Goal: Understand process/instructions: Learn how to perform a task or action

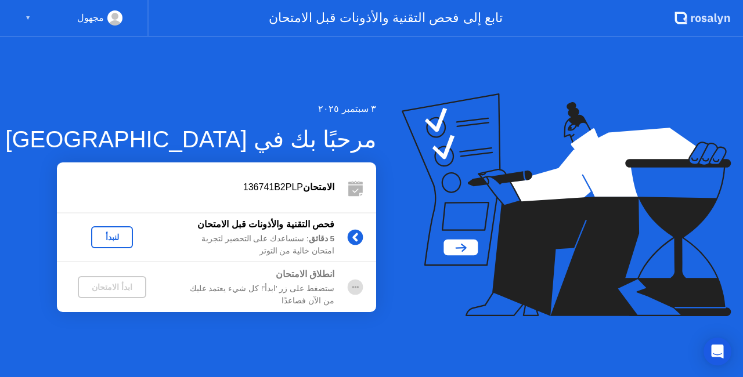
click at [116, 238] on div "لنبدأ" at bounding box center [112, 237] width 33 height 9
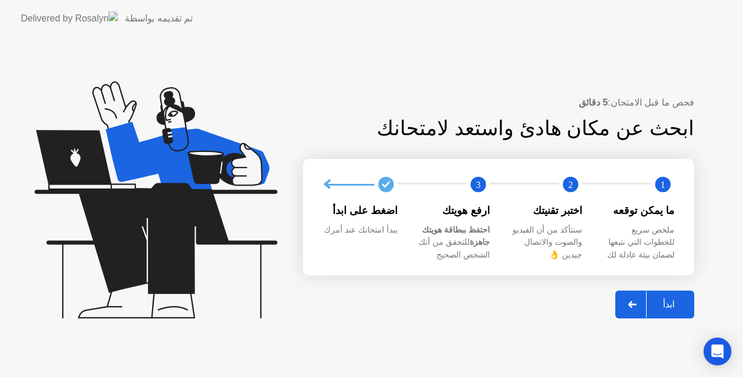
click at [662, 309] on div "ابدأ" at bounding box center [669, 304] width 44 height 11
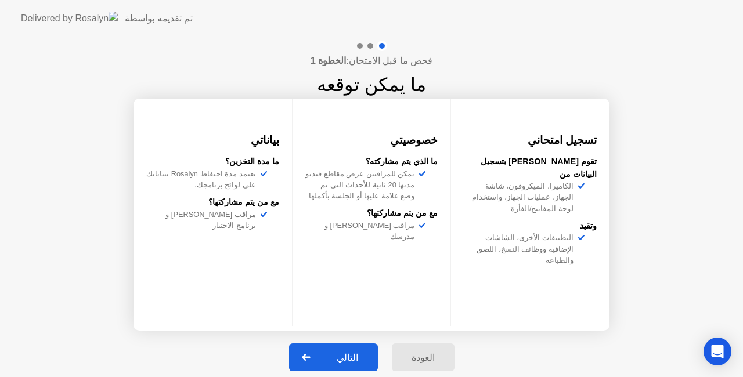
click at [357, 355] on div "التالي" at bounding box center [348, 357] width 54 height 11
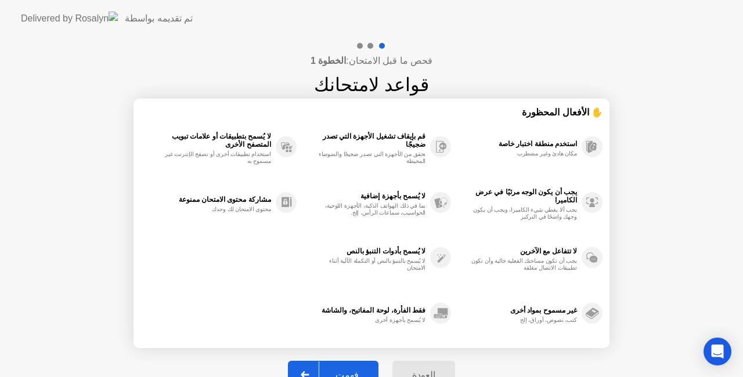
click at [350, 370] on div "فهمت" at bounding box center [347, 375] width 56 height 11
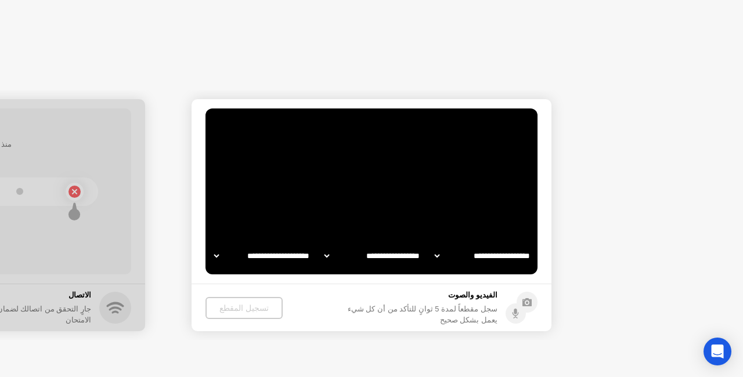
select select "**********"
select select "*******"
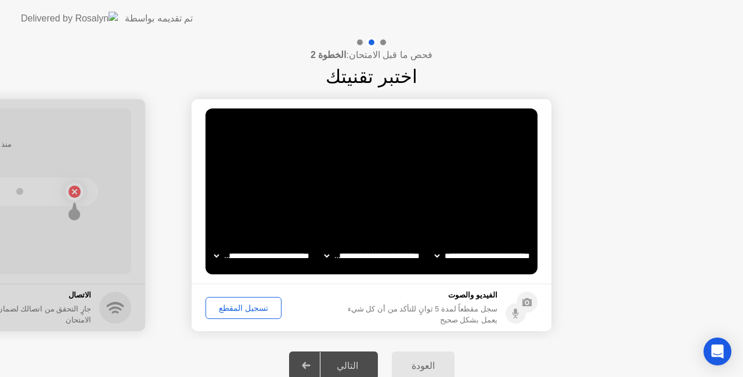
click at [254, 312] on div "تسجيل المقطع" at bounding box center [244, 308] width 68 height 9
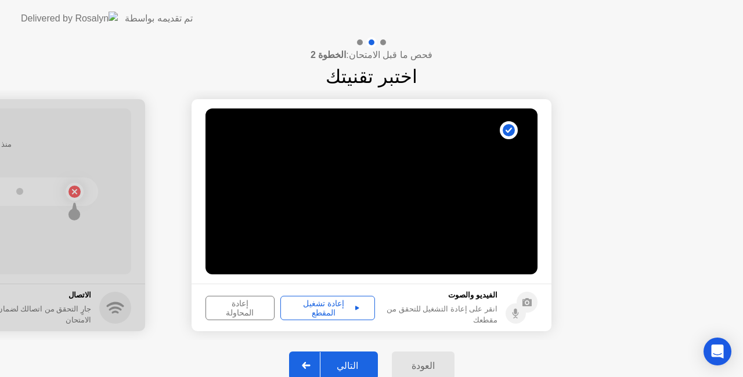
click at [340, 306] on div "إعادة تشغيل المقطع" at bounding box center [328, 308] width 87 height 19
click at [337, 366] on div "التالي" at bounding box center [348, 366] width 54 height 11
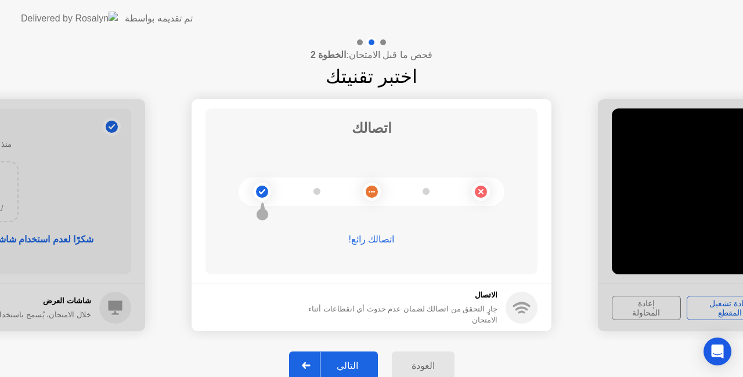
click at [355, 361] on div "التالي" at bounding box center [348, 366] width 54 height 11
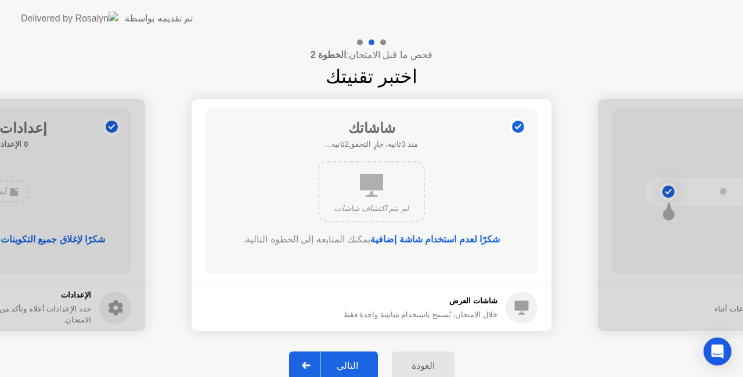
click at [356, 361] on div "التالي" at bounding box center [348, 366] width 54 height 11
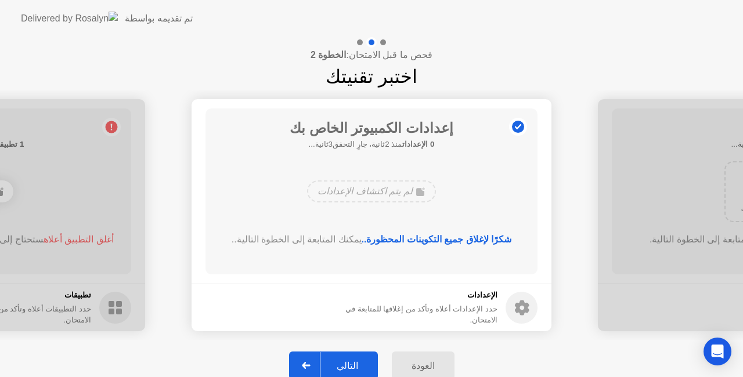
click at [344, 366] on div "التالي" at bounding box center [348, 366] width 54 height 11
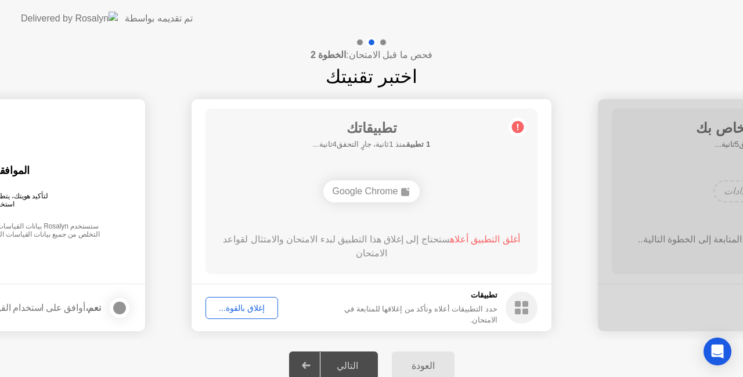
click at [343, 366] on div "التالي" at bounding box center [348, 366] width 54 height 11
click at [242, 310] on div "إغلاق بالقوة..." at bounding box center [242, 308] width 64 height 9
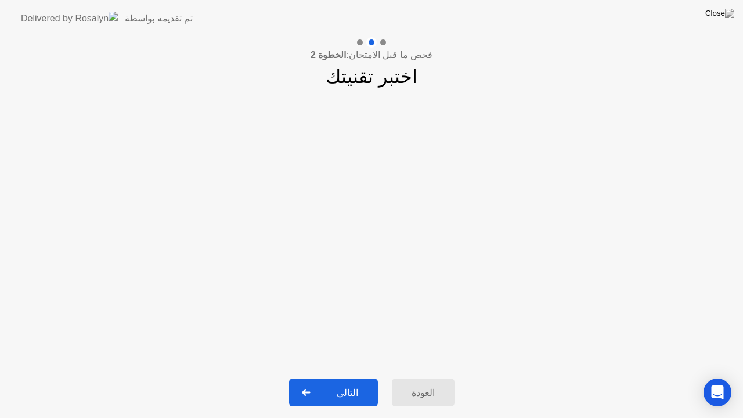
click at [348, 377] on div "التالي" at bounding box center [348, 392] width 54 height 11
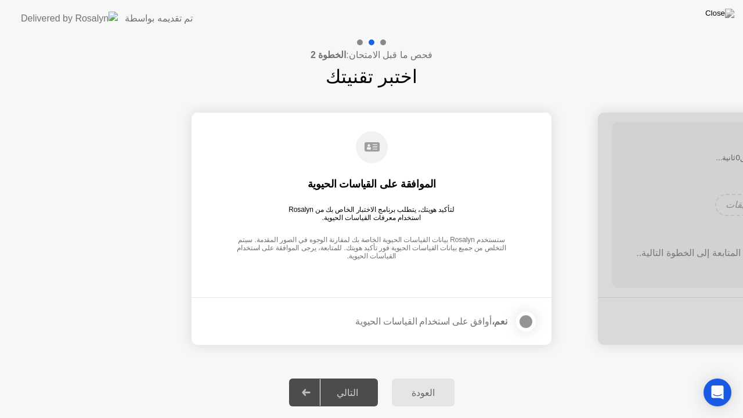
click at [446, 339] on footer "نعم، أوافق على استخدام القياسات الحيوية" at bounding box center [372, 321] width 360 height 48
click at [717, 377] on div "Open Intercom Messenger" at bounding box center [718, 392] width 31 height 31
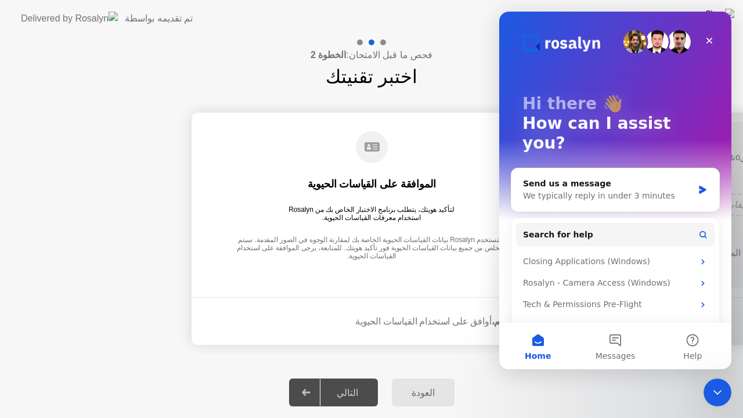
click at [611, 377] on div "العودة التالي" at bounding box center [371, 392] width 743 height 51
click at [196, 376] on div "العودة التالي" at bounding box center [371, 392] width 743 height 51
click at [718, 377] on icon "Close Intercom Messenger" at bounding box center [716, 391] width 14 height 14
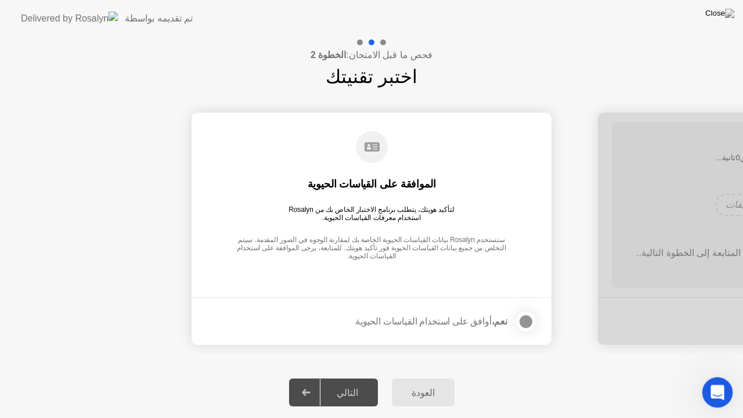
click at [718, 377] on icon "Open Intercom Messenger" at bounding box center [716, 391] width 19 height 19
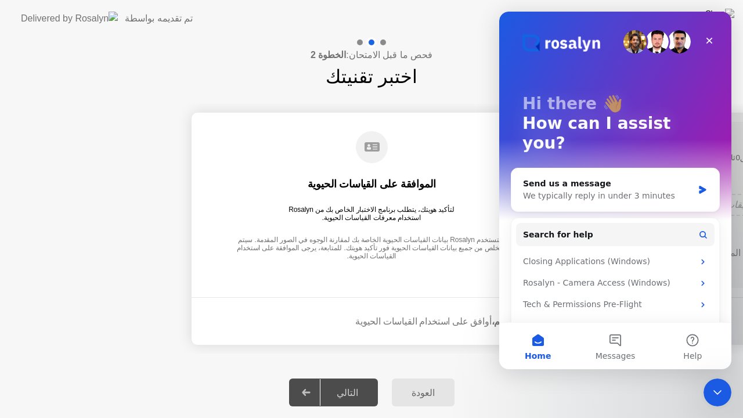
click at [359, 377] on div "التالي" at bounding box center [348, 392] width 54 height 11
click at [336, 366] on div "**********" at bounding box center [371, 229] width 743 height 276
click at [711, 42] on icon "Close" at bounding box center [710, 41] width 6 height 6
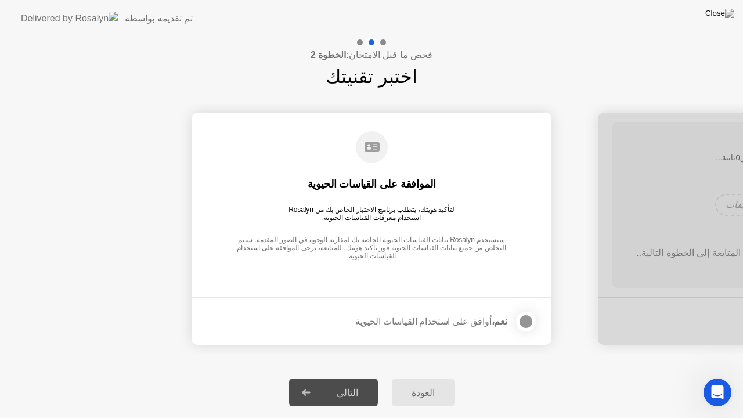
click at [300, 53] on div "فحص ما قبل الامتحان: الخطوة 2 اختبر تقنيتك" at bounding box center [371, 63] width 743 height 53
click at [436, 60] on div "فحص ما قبل الامتحان: الخطوة 2 اختبر تقنيتك" at bounding box center [371, 63] width 743 height 53
click at [344, 377] on div "التالي" at bounding box center [348, 392] width 54 height 11
